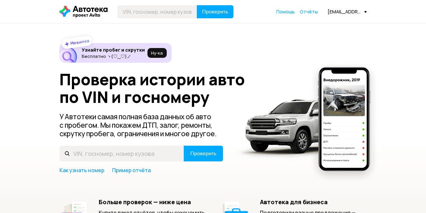
click at [367, 13] on span at bounding box center [366, 12] width 3 height 2
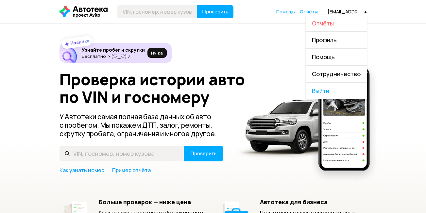
click at [331, 23] on span "Отчёты" at bounding box center [323, 23] width 22 height 8
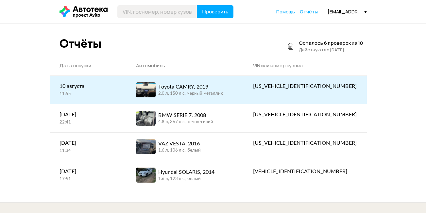
click at [175, 90] on div "Toyota CAMRY, 2019 2.0 л, 150 л.c., черный металлик" at bounding box center [185, 89] width 98 height 15
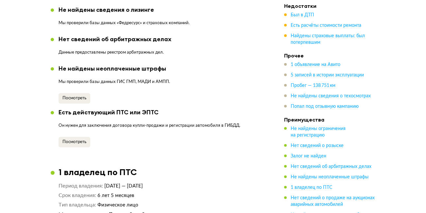
scroll to position [687, 0]
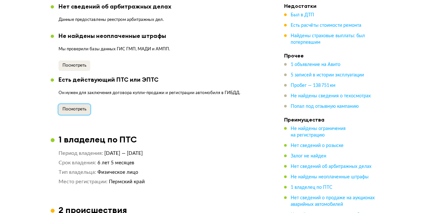
click at [79, 107] on span "Посмотреть" at bounding box center [75, 109] width 24 height 4
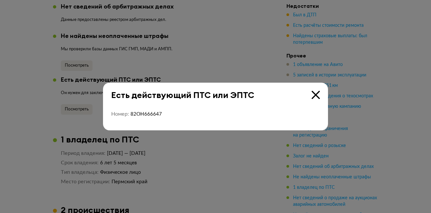
click at [317, 94] on icon at bounding box center [316, 95] width 8 height 8
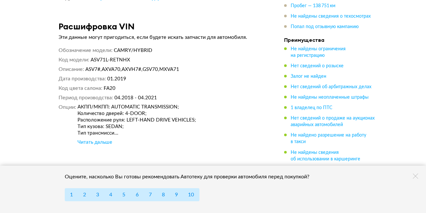
scroll to position [2454, 0]
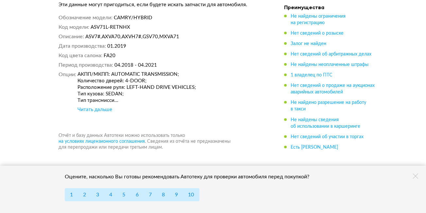
click at [105, 107] on div "Читать дальше" at bounding box center [95, 110] width 35 height 7
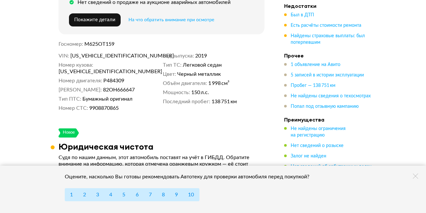
scroll to position [327, 0]
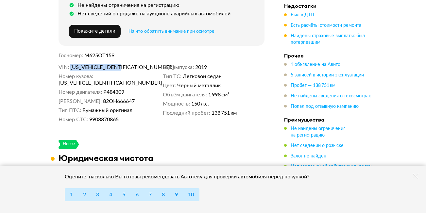
drag, startPoint x: 130, startPoint y: 64, endPoint x: 70, endPoint y: 65, distance: 59.2
click at [70, 65] on dd "[US_VEHICLE_IDENTIFICATION_NUMBER]" at bounding box center [115, 67] width 90 height 7
copy span "[US_VEHICLE_IDENTIFICATION_NUMBER]"
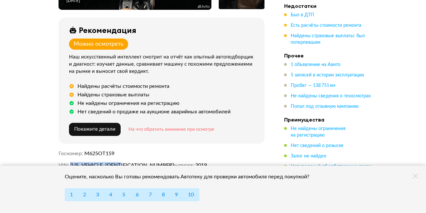
scroll to position [0, 0]
